Goal: Communication & Community: Answer question/provide support

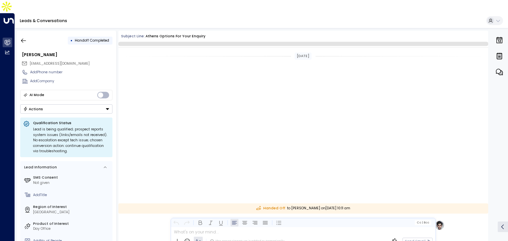
scroll to position [232, 0]
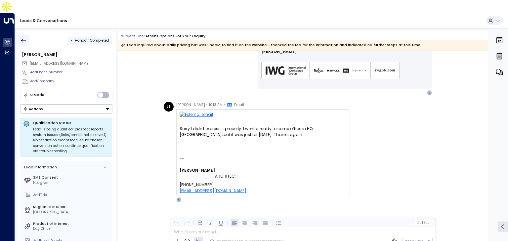
click at [21, 37] on icon "button" at bounding box center [23, 40] width 7 height 7
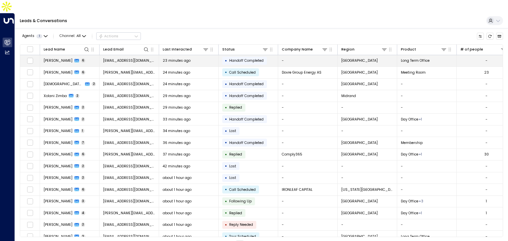
click at [192, 58] on div "23 minutes ago" at bounding box center [189, 60] width 52 height 5
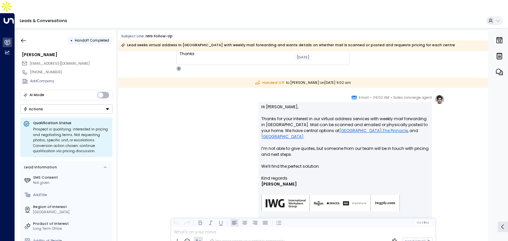
scroll to position [809, 0]
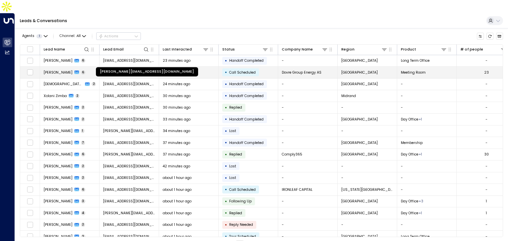
click at [127, 70] on span "helene.paaske@dovregroup.com" at bounding box center [129, 72] width 52 height 5
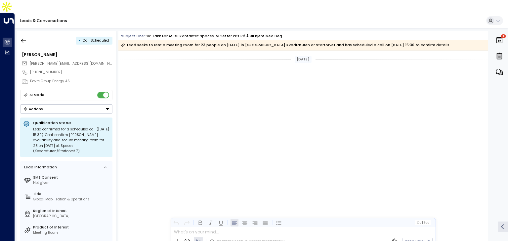
scroll to position [726, 0]
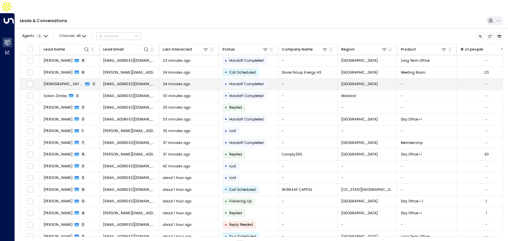
click at [116, 82] on span "tahri.islame@gmail.com" at bounding box center [129, 84] width 52 height 5
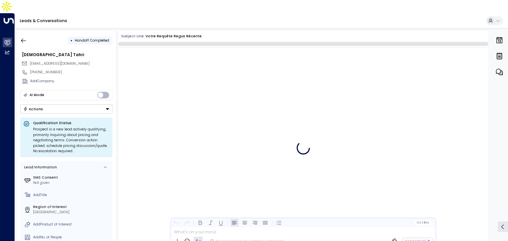
scroll to position [290, 0]
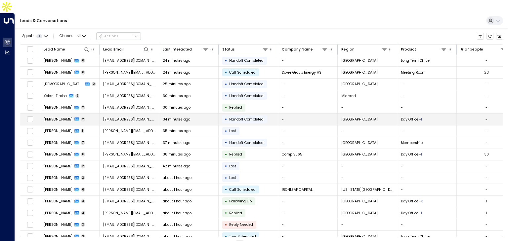
click at [135, 117] on span "shawnarich@gmail.com" at bounding box center [129, 119] width 52 height 5
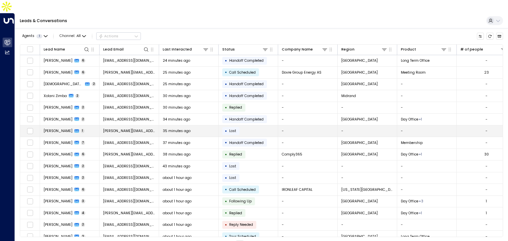
click at [125, 129] on span "sophie.bertin@imagora.eu" at bounding box center [129, 131] width 52 height 5
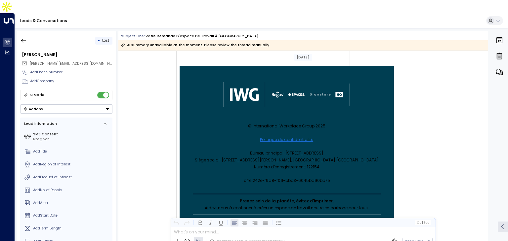
scroll to position [3084, 0]
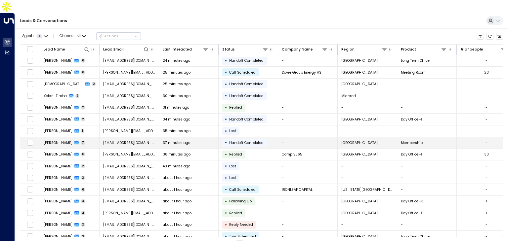
click at [191, 141] on div "37 minutes ago" at bounding box center [189, 143] width 52 height 5
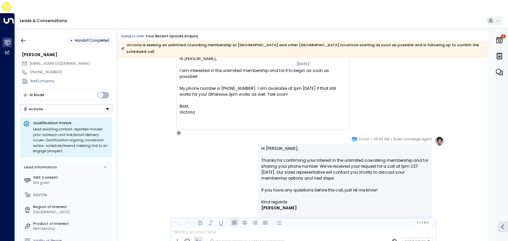
scroll to position [344, 0]
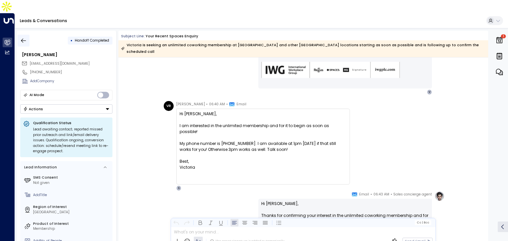
click at [26, 37] on icon "button" at bounding box center [23, 40] width 7 height 7
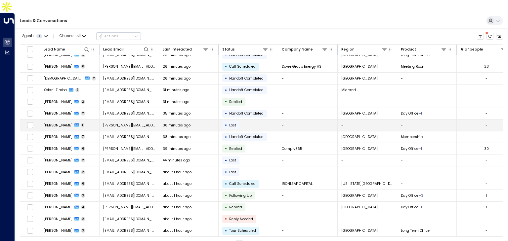
scroll to position [33, 0]
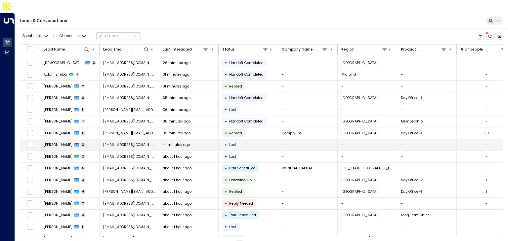
click at [120, 140] on td "mariliagarcias@gmail.com" at bounding box center [130, 146] width 60 height 12
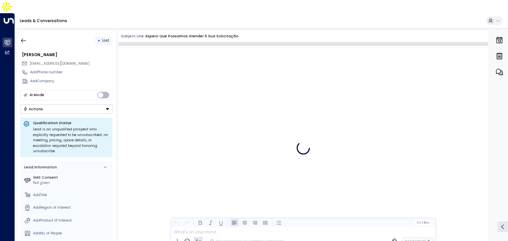
scroll to position [114, 0]
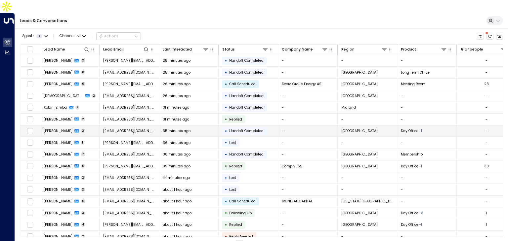
click at [73, 129] on div "Shawna Rich 2" at bounding box center [65, 131] width 42 height 5
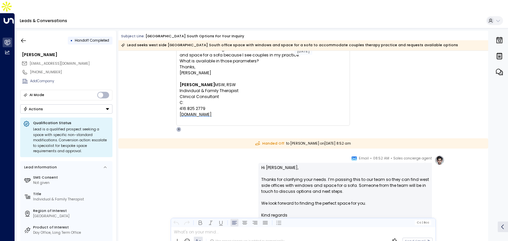
scroll to position [50, 0]
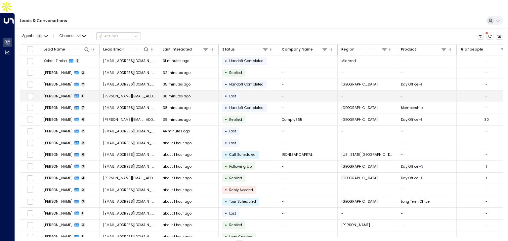
scroll to position [53, 0]
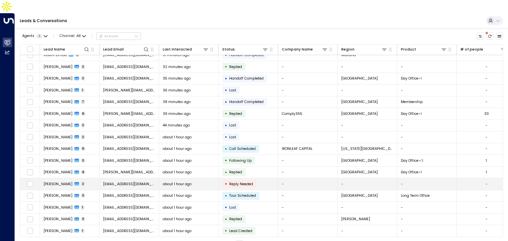
click at [244, 182] on span "Reply Needed" at bounding box center [241, 184] width 24 height 5
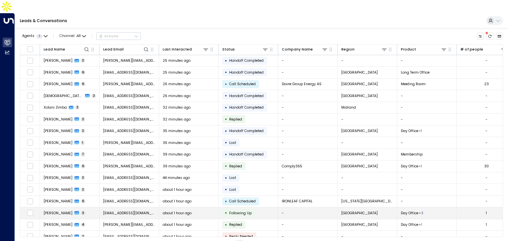
click at [208, 211] on div "about 1 hour ago" at bounding box center [189, 213] width 52 height 5
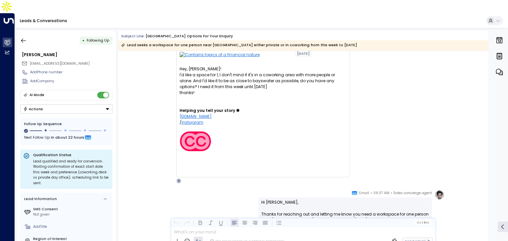
scroll to position [24, 0]
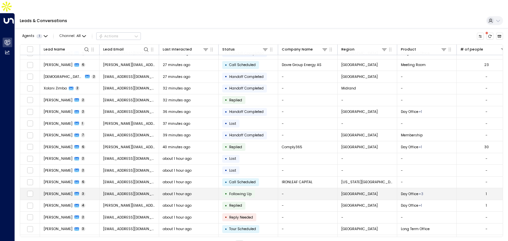
scroll to position [33, 0]
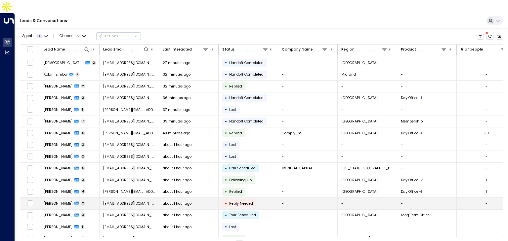
click at [265, 198] on td "• Reply Needed" at bounding box center [249, 204] width 60 height 12
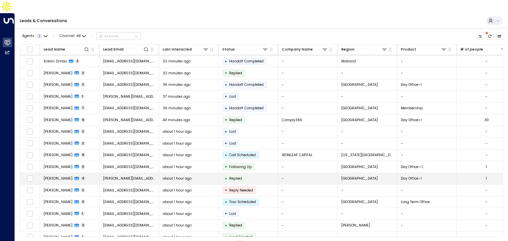
scroll to position [53, 0]
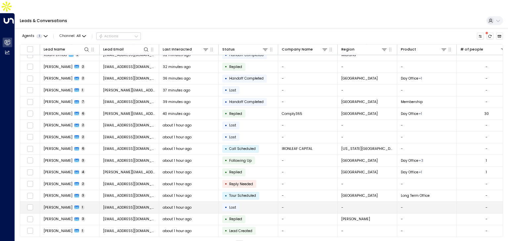
click at [242, 202] on td "• Lost" at bounding box center [249, 208] width 60 height 12
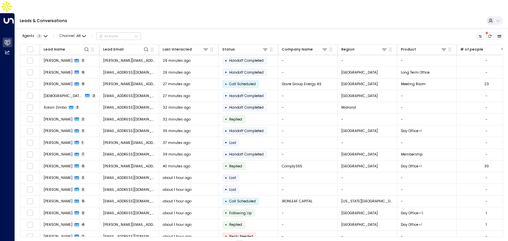
click at [226, 241] on button "1" at bounding box center [228, 245] width 8 height 8
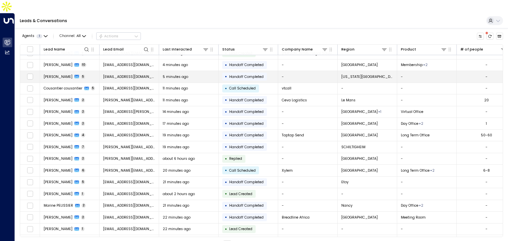
scroll to position [53, 0]
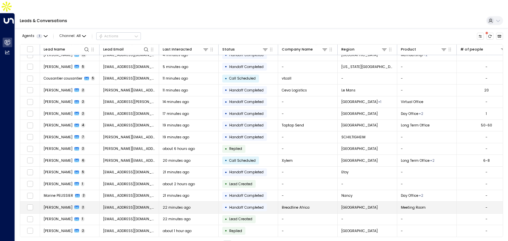
click at [193, 205] on div "22 minutes ago" at bounding box center [189, 207] width 52 height 5
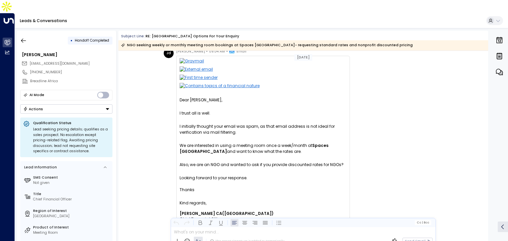
scroll to position [21, 0]
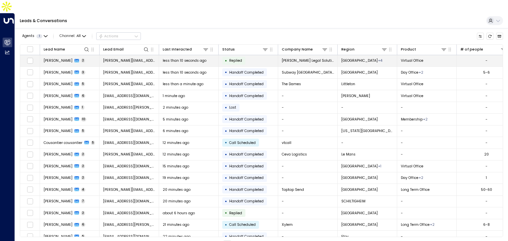
click at [193, 58] on span "less than 10 seconds ago" at bounding box center [185, 60] width 44 height 5
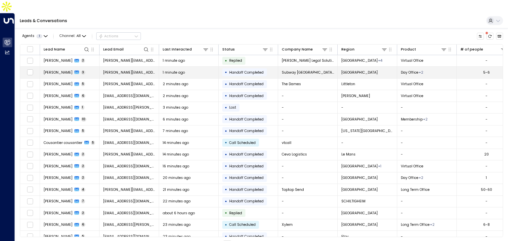
click at [202, 67] on td "1 minute ago" at bounding box center [189, 73] width 60 height 12
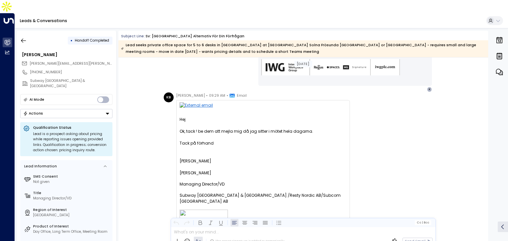
scroll to position [441, 0]
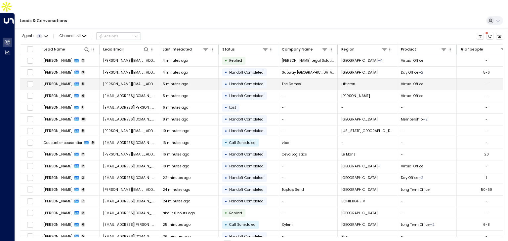
click at [212, 82] on div "5 minutes ago" at bounding box center [189, 84] width 52 height 5
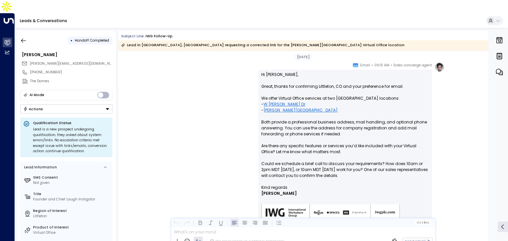
scroll to position [602, 0]
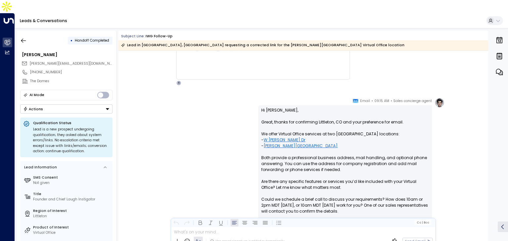
click at [286, 143] on link "[PERSON_NAME][GEOGRAPHIC_DATA]" at bounding box center [301, 146] width 74 height 6
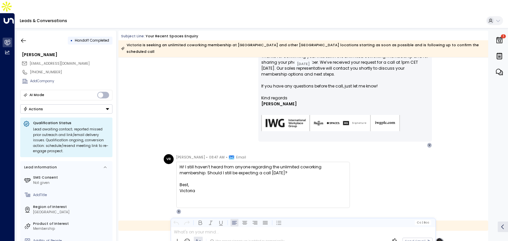
scroll to position [575, 0]
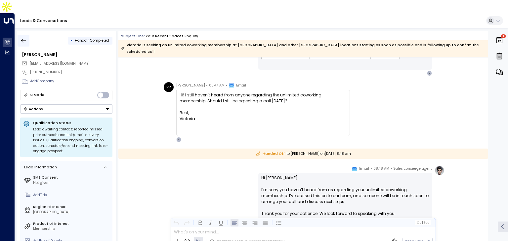
click at [22, 38] on icon "button" at bounding box center [23, 40] width 5 height 4
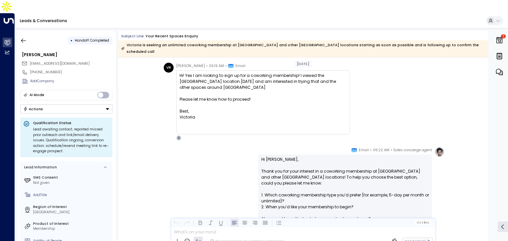
scroll to position [82, 0]
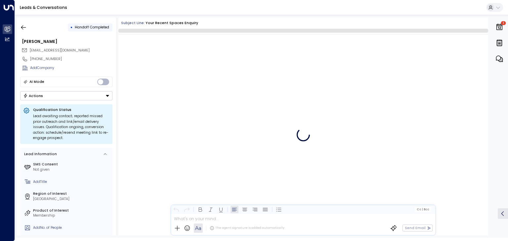
scroll to position [723, 0]
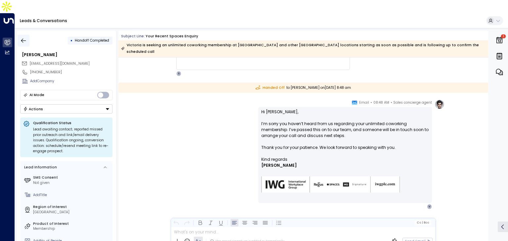
click at [21, 37] on icon "button" at bounding box center [23, 40] width 7 height 7
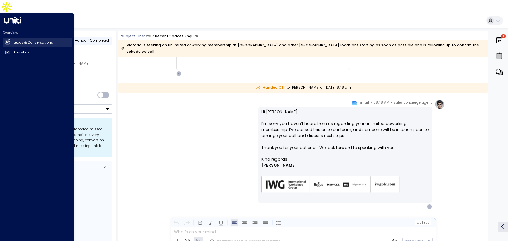
click at [9, 38] on link "Leads & Conversations Leads & Conversations" at bounding box center [37, 43] width 69 height 10
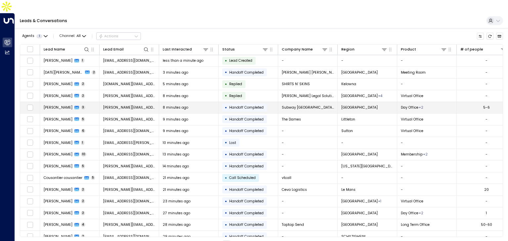
click at [151, 102] on td "[PERSON_NAME][EMAIL_ADDRESS][PERSON_NAME][DOMAIN_NAME]" at bounding box center [130, 108] width 60 height 12
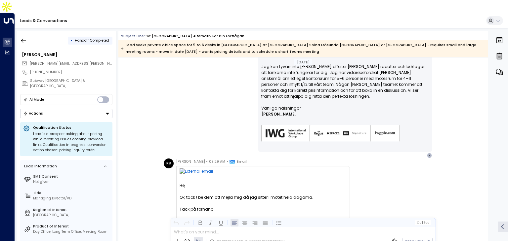
scroll to position [243, 0]
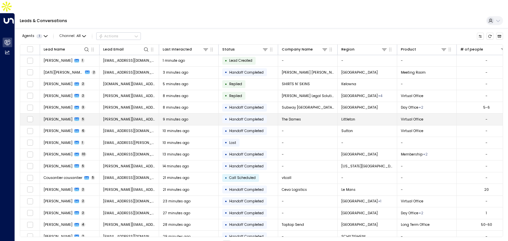
click at [139, 117] on span "[PERSON_NAME][EMAIL_ADDRESS][DOMAIN_NAME]" at bounding box center [129, 119] width 52 height 5
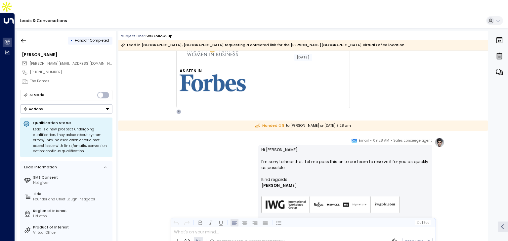
scroll to position [1134, 0]
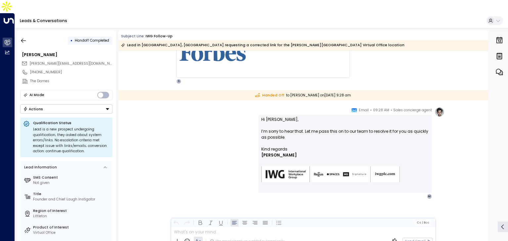
click at [334, 119] on p "Hi [PERSON_NAME], I’m sorry to hear that. Let me pass this on to our team to re…" at bounding box center [345, 132] width 168 height 30
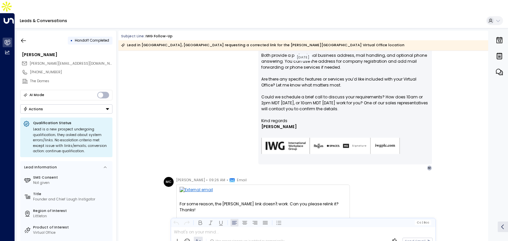
scroll to position [837, 0]
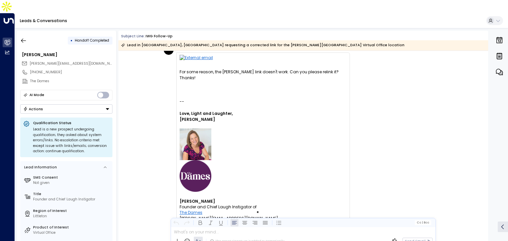
drag, startPoint x: 178, startPoint y: 59, endPoint x: 315, endPoint y: 72, distance: 138.2
click at [315, 72] on div "For some reason, the [PERSON_NAME] link doesn't work. Can you please relink it?…" at bounding box center [263, 214] width 174 height 323
copy div "For some reason, the [PERSON_NAME] link doesn't work. Can you please relink it?…"
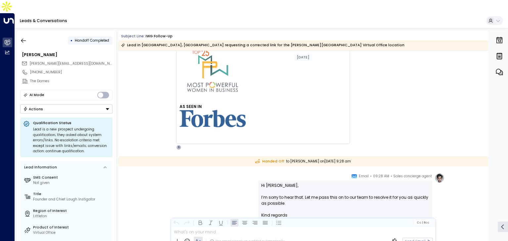
scroll to position [1134, 0]
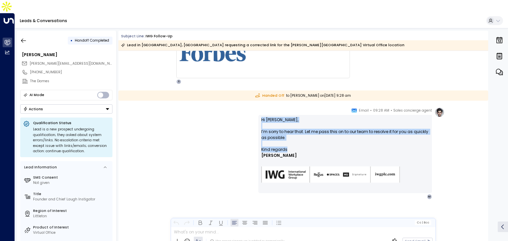
drag, startPoint x: 261, startPoint y: 104, endPoint x: 295, endPoint y: 135, distance: 45.7
click at [295, 135] on div "Hi [PERSON_NAME], I’m sorry to hear that. Let me pass this on to our team to re…" at bounding box center [345, 154] width 168 height 74
copy div "Hi [PERSON_NAME], I’m sorry to hear that. Let me pass this on to our team to re…"
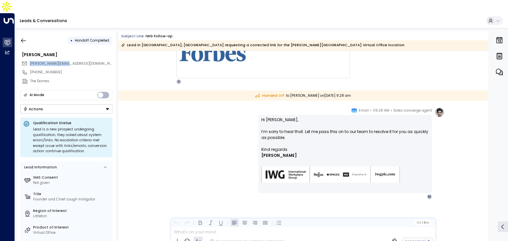
drag, startPoint x: 75, startPoint y: 49, endPoint x: 26, endPoint y: 49, distance: 48.6
click at [26, 60] on div "[PERSON_NAME][EMAIL_ADDRESS][DOMAIN_NAME]" at bounding box center [66, 64] width 91 height 8
copy span "[PERSON_NAME][EMAIL_ADDRESS][DOMAIN_NAME]"
click at [24, 37] on icon "button" at bounding box center [23, 40] width 7 height 7
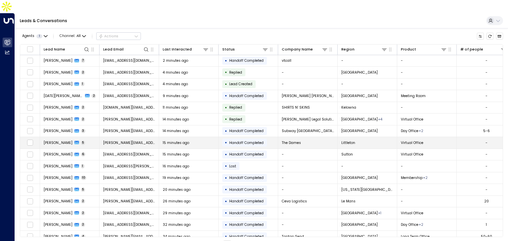
click at [127, 141] on span "[PERSON_NAME][EMAIL_ADDRESS][DOMAIN_NAME]" at bounding box center [129, 143] width 52 height 5
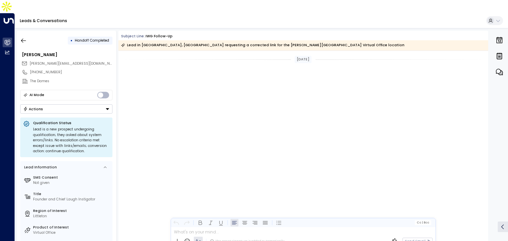
scroll to position [1134, 0]
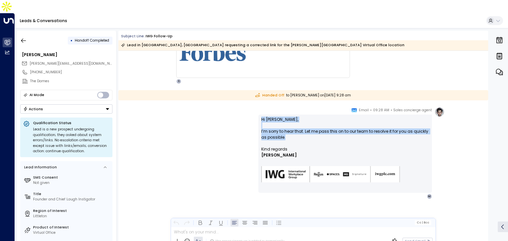
drag, startPoint x: 261, startPoint y: 105, endPoint x: 284, endPoint y: 123, distance: 28.8
click at [284, 123] on p "Hi [PERSON_NAME], I’m sorry to hear that. Let me pass this on to our team to re…" at bounding box center [345, 132] width 168 height 30
copy p "Hi [PERSON_NAME], I’m sorry to hear that. Let me pass this on to our team to re…"
click at [286, 122] on p "Hi [PERSON_NAME], I’m sorry to hear that. Let me pass this on to our team to re…" at bounding box center [345, 132] width 168 height 30
drag, startPoint x: 288, startPoint y: 123, endPoint x: 261, endPoint y: 118, distance: 27.5
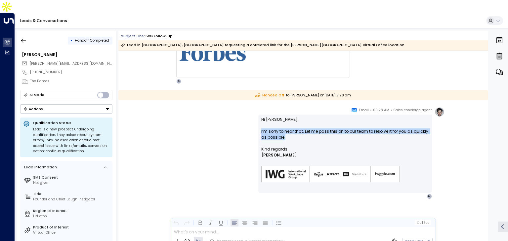
click at [261, 118] on p "Hi [PERSON_NAME], I’m sorry to hear that. Let me pass this on to our team to re…" at bounding box center [345, 132] width 168 height 30
copy p "I’m sorry to hear that. Let me pass this on to our team to resolve it for you a…"
click at [21, 38] on icon "button" at bounding box center [23, 40] width 5 height 4
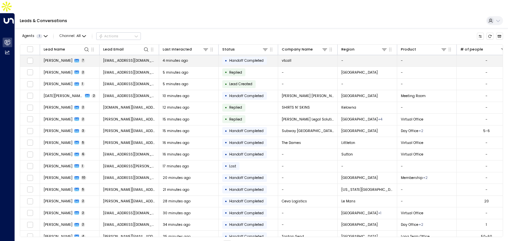
click at [186, 55] on td "4 minutes ago" at bounding box center [189, 61] width 60 height 12
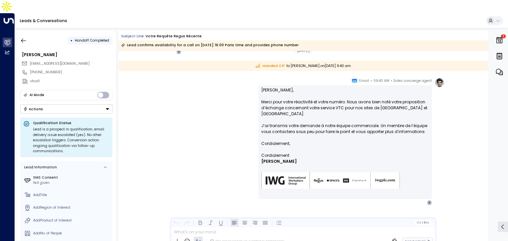
scroll to position [825, 0]
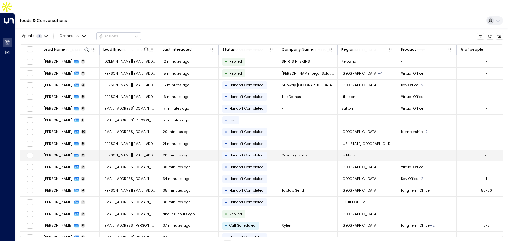
scroll to position [53, 0]
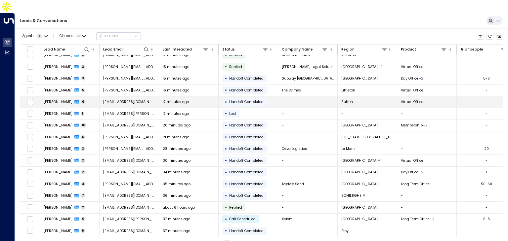
click at [190, 97] on td "17 minutes ago" at bounding box center [189, 103] width 60 height 12
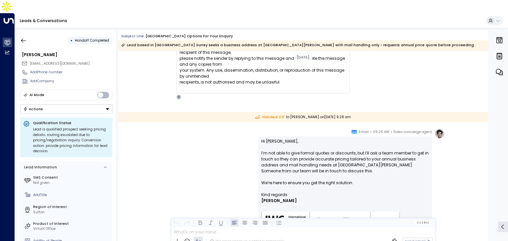
scroll to position [4175, 0]
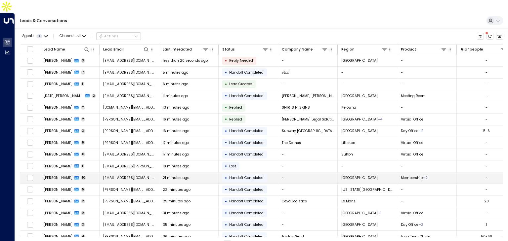
click at [139, 176] on span "[EMAIL_ADDRESS][DOMAIN_NAME]" at bounding box center [129, 178] width 52 height 5
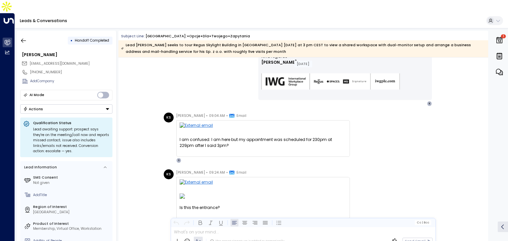
scroll to position [880, 0]
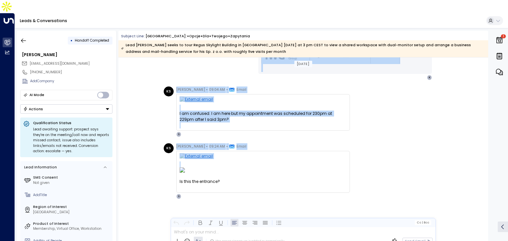
drag, startPoint x: 178, startPoint y: 104, endPoint x: 341, endPoint y: 180, distance: 180.2
copy div "Loremi Dol si Ametc Adipi el Seddoei, Tem 76 3112 in 5:64 ut Labor etdolorem al…"
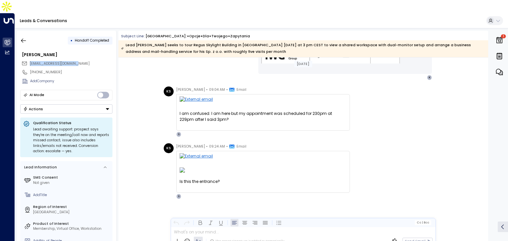
drag, startPoint x: 80, startPoint y: 48, endPoint x: 29, endPoint y: 51, distance: 51.3
click at [29, 60] on div "[EMAIL_ADDRESS][DOMAIN_NAME]" at bounding box center [66, 64] width 91 height 8
copy span "[EMAIL_ADDRESS][DOMAIN_NAME]"
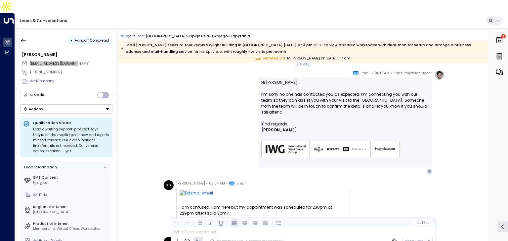
scroll to position [780, 0]
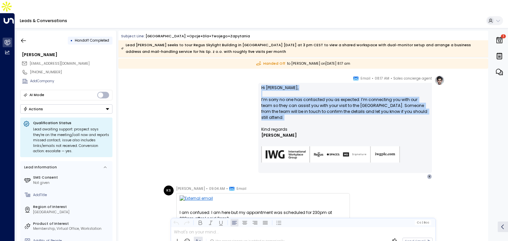
drag, startPoint x: 260, startPoint y: 74, endPoint x: 291, endPoint y: 110, distance: 47.6
click at [291, 110] on div "Hi [PERSON_NAME], I’m sorry no one has contacted you as expected. I’m connectin…" at bounding box center [345, 128] width 174 height 90
click at [294, 106] on p "Hi [PERSON_NAME], I’m sorry no one has contacted you as expected. I’m connectin…" at bounding box center [345, 106] width 168 height 42
drag, startPoint x: 283, startPoint y: 104, endPoint x: 258, endPoint y: 88, distance: 29.4
click at [258, 88] on div "Hi [PERSON_NAME], I’m sorry no one has contacted you as expected. I’m connectin…" at bounding box center [345, 128] width 174 height 90
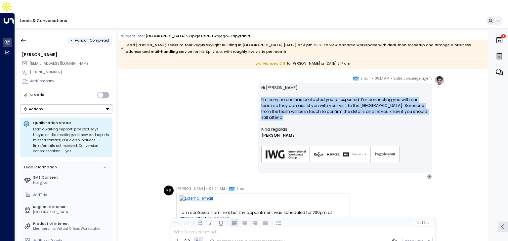
copy p "I’m sorry no one has contacted you as expected. I’m connecting you with our tea…"
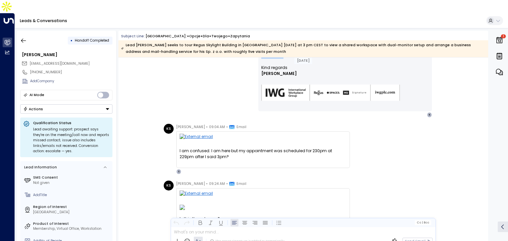
scroll to position [847, 0]
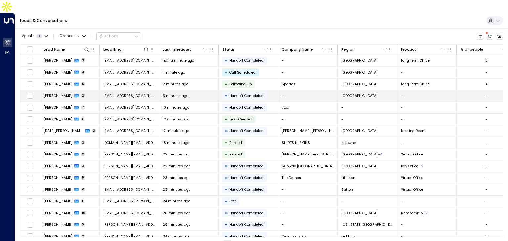
click at [212, 94] on div "3 minutes ago" at bounding box center [189, 96] width 52 height 5
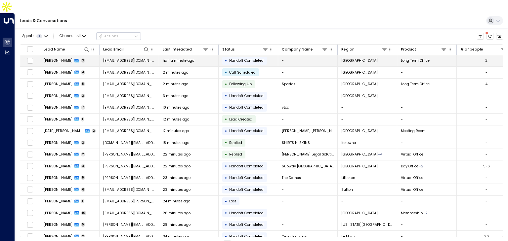
click at [188, 58] on span "half a minute ago" at bounding box center [178, 60] width 31 height 5
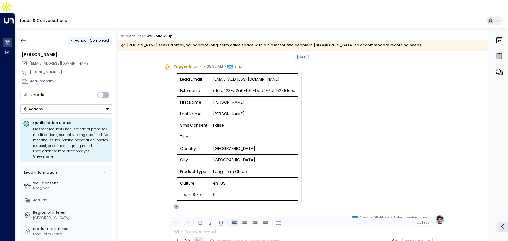
scroll to position [6, 0]
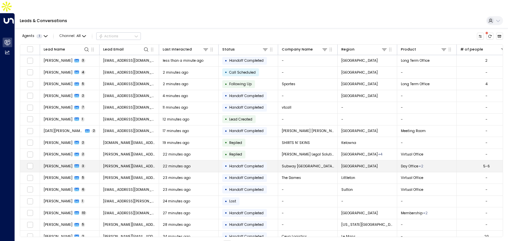
click at [243, 164] on span "Handoff Completed" at bounding box center [246, 166] width 34 height 5
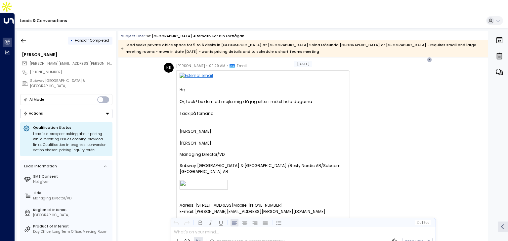
scroll to position [441, 0]
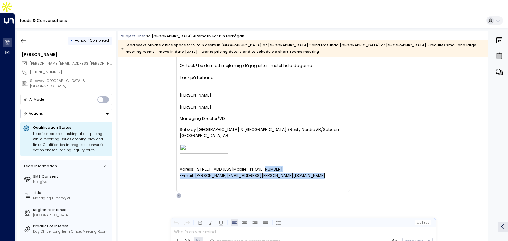
drag, startPoint x: 261, startPoint y: 167, endPoint x: 209, endPoint y: 159, distance: 52.9
click at [209, 159] on div "Hej Ok, tack ! be dem att mejla mig då jag sitter i mötet hela dagarna. Tack på…" at bounding box center [263, 120] width 167 height 139
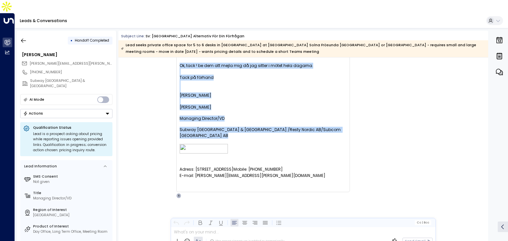
drag, startPoint x: 321, startPoint y: 120, endPoint x: 173, endPoint y: 52, distance: 163.2
click at [173, 52] on div "KB [PERSON_NAME] • 09:29 AM • Email Hej Ok, tack ! be dem att mejla mig då jag …" at bounding box center [257, 113] width 186 height 172
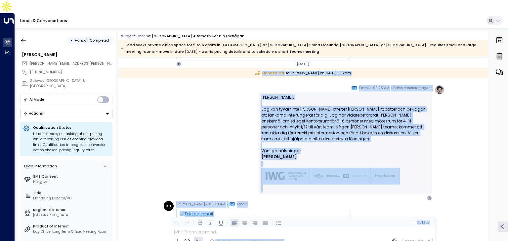
scroll to position [273, 0]
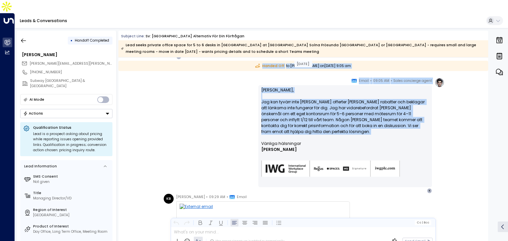
drag, startPoint x: 175, startPoint y: 101, endPoint x: 372, endPoint y: 119, distance: 198.0
click at [370, 119] on div "[DATE] [DATE] KB [PERSON_NAME] • 09:03 AM • Email [PERSON_NAME], Tack för ditt …" at bounding box center [303, 100] width 370 height 632
copy div "Lor Ipsum, Dolo sit amet cons. Adipis eli sed doei tempo inci utlabo e dolo mag…"
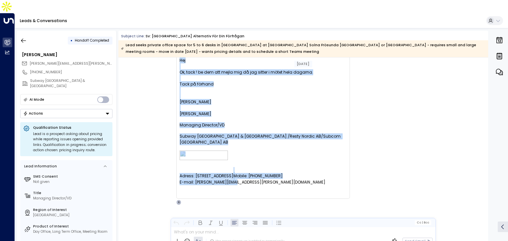
scroll to position [441, 0]
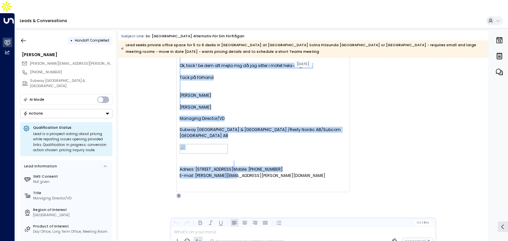
drag, startPoint x: 177, startPoint y: 75, endPoint x: 361, endPoint y: 166, distance: 204.8
click at [361, 166] on div "KB [PERSON_NAME] • 09:29 AM • Email Hej Ok, tack ! be dem att mejla mig då jag …" at bounding box center [304, 113] width 281 height 172
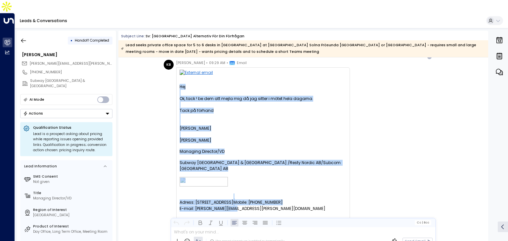
click at [362, 163] on div "KB [PERSON_NAME] • 09:29 AM • Email Hej Ok, tack ! be dem att mejla mig då jag …" at bounding box center [304, 146] width 281 height 172
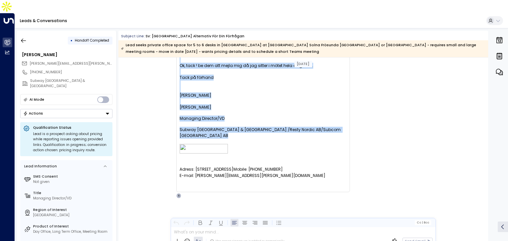
drag, startPoint x: 261, startPoint y: 106, endPoint x: 327, endPoint y: 125, distance: 68.4
copy div "Lor Ips, Dol sit ametco adip el seddoeiu temporin utlab etdolore mag aliquaen a…"
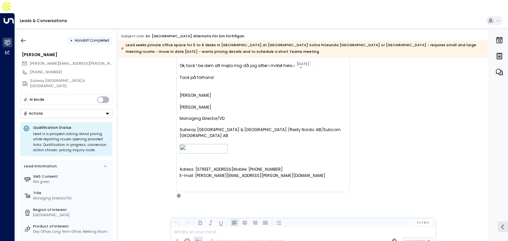
click at [71, 60] on div "[PERSON_NAME][EMAIL_ADDRESS][PERSON_NAME][DOMAIN_NAME]" at bounding box center [66, 64] width 91 height 8
drag, startPoint x: 71, startPoint y: 49, endPoint x: 32, endPoint y: 51, distance: 39.1
click at [32, 60] on div "[PERSON_NAME][EMAIL_ADDRESS][PERSON_NAME][DOMAIN_NAME]" at bounding box center [66, 64] width 91 height 8
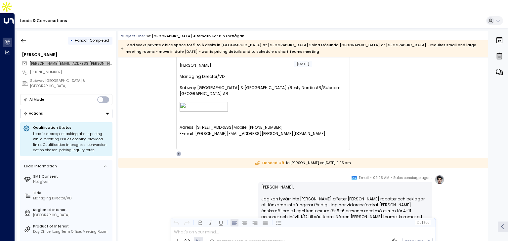
scroll to position [242, 0]
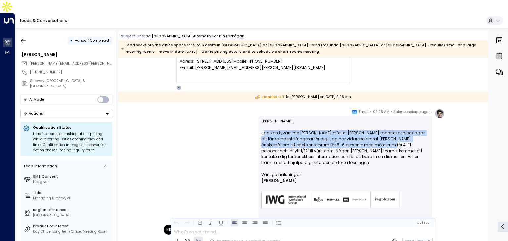
drag, startPoint x: 262, startPoint y: 120, endPoint x: 355, endPoint y: 131, distance: 93.9
click at [355, 131] on p "[PERSON_NAME], Jag kan tyvärr inte [PERSON_NAME] offerter [PERSON_NAME] rabatte…" at bounding box center [345, 145] width 168 height 54
click at [21, 37] on icon "button" at bounding box center [23, 40] width 7 height 7
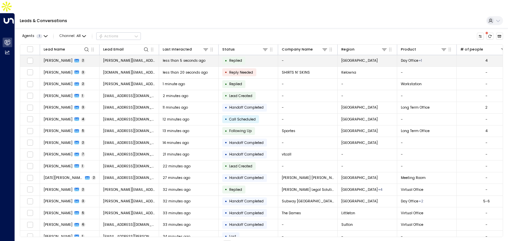
click at [157, 55] on td "[PERSON_NAME][EMAIL_ADDRESS][DOMAIN_NAME]" at bounding box center [130, 61] width 60 height 12
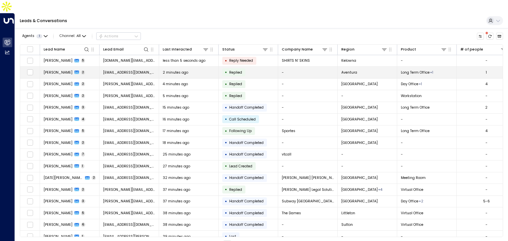
click at [112, 67] on td "[EMAIL_ADDRESS][DOMAIN_NAME]" at bounding box center [130, 73] width 60 height 12
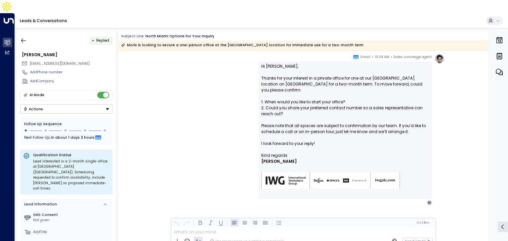
scroll to position [378, 0]
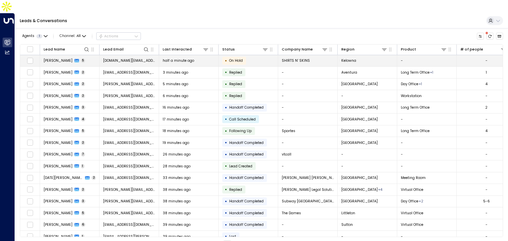
click at [164, 58] on span "half a minute ago" at bounding box center [178, 60] width 31 height 5
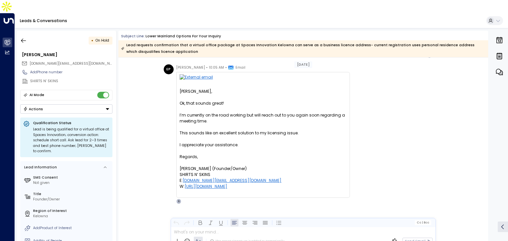
scroll to position [589, 0]
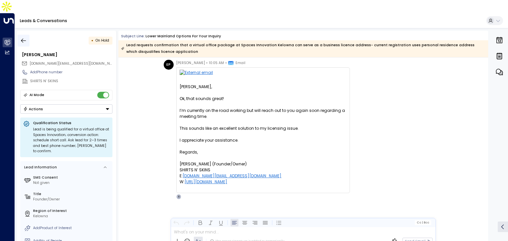
click at [24, 35] on button "button" at bounding box center [24, 41] width 12 height 12
